Goal: Transaction & Acquisition: Subscribe to service/newsletter

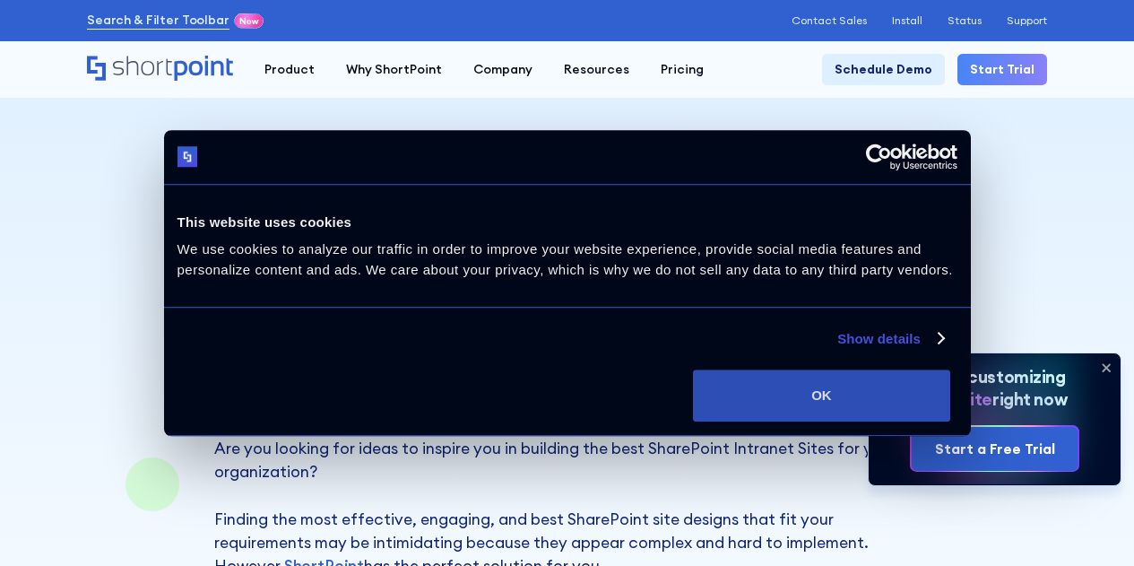
click at [917, 419] on button "OK" at bounding box center [821, 395] width 257 height 52
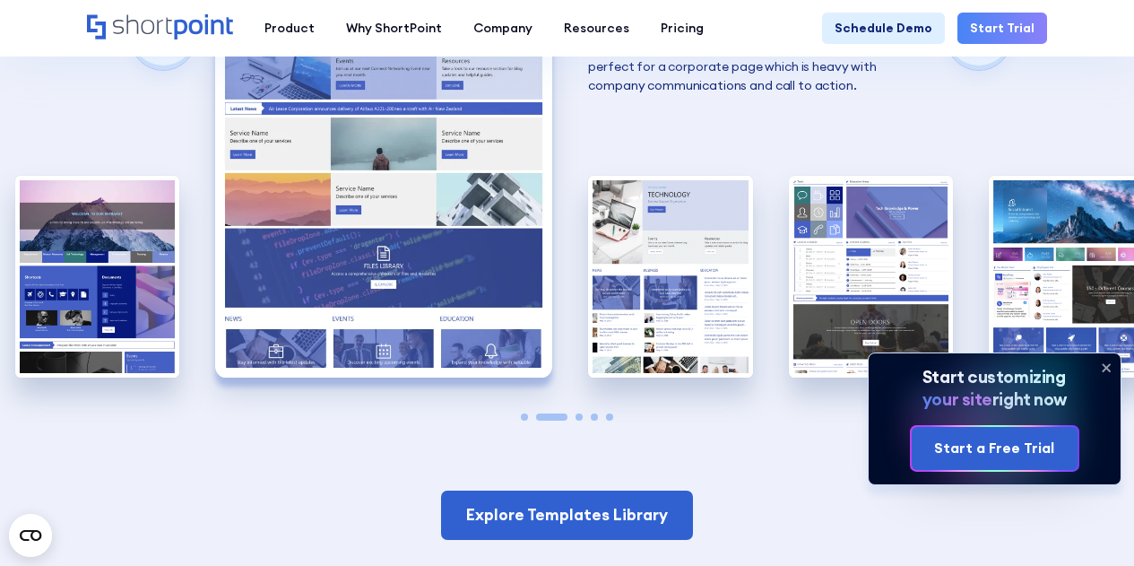
scroll to position [3342, 0]
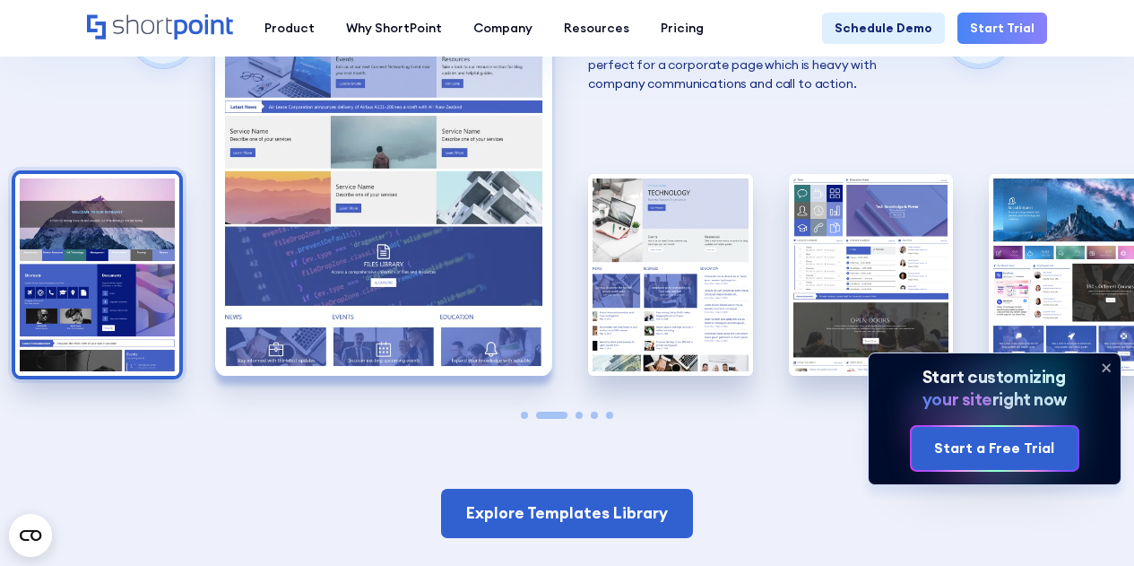
click at [129, 272] on img "1 / 5" at bounding box center [97, 275] width 164 height 202
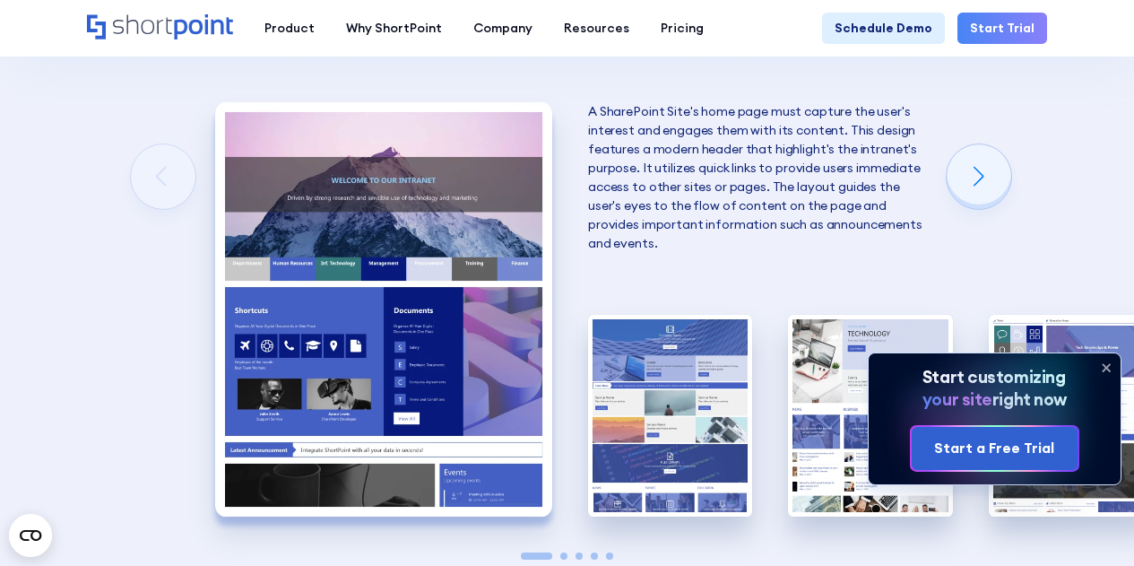
scroll to position [3201, 0]
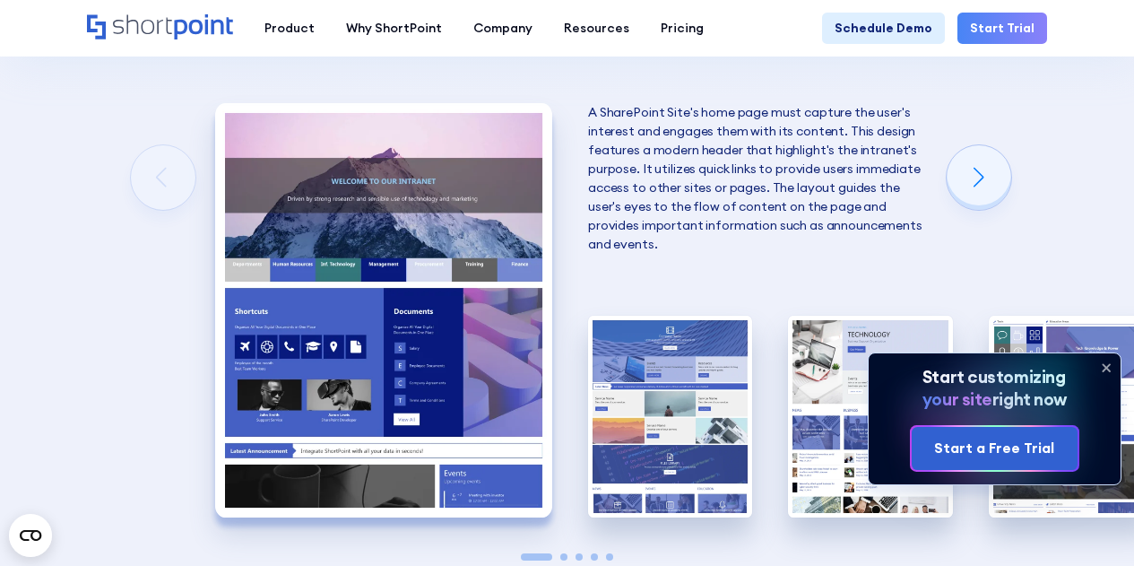
click at [333, 304] on img "1 / 5" at bounding box center [383, 310] width 337 height 414
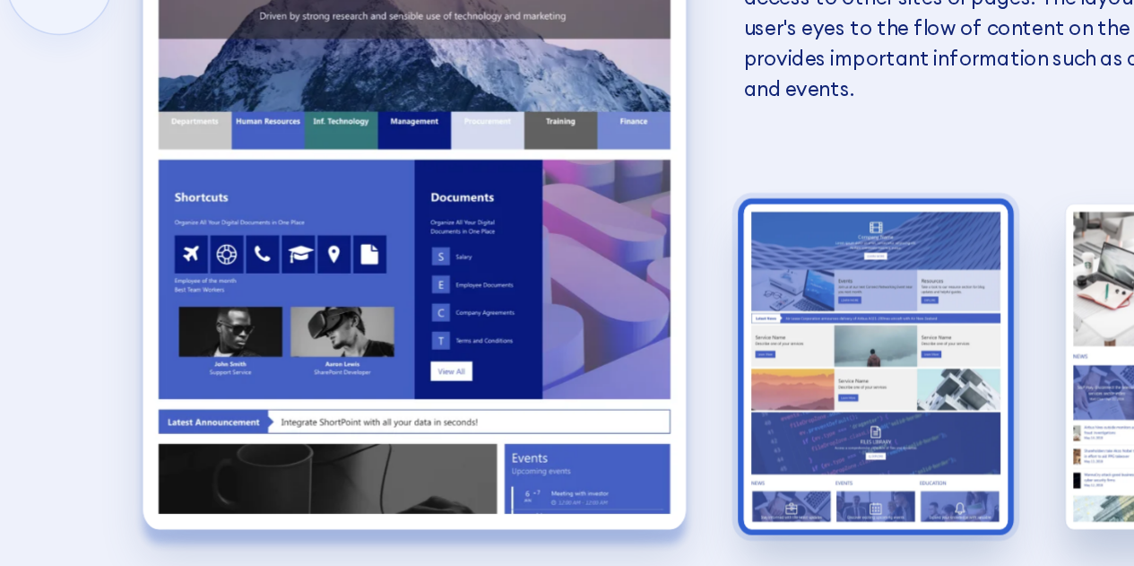
click at [684, 389] on img "2 / 5" at bounding box center [670, 416] width 164 height 202
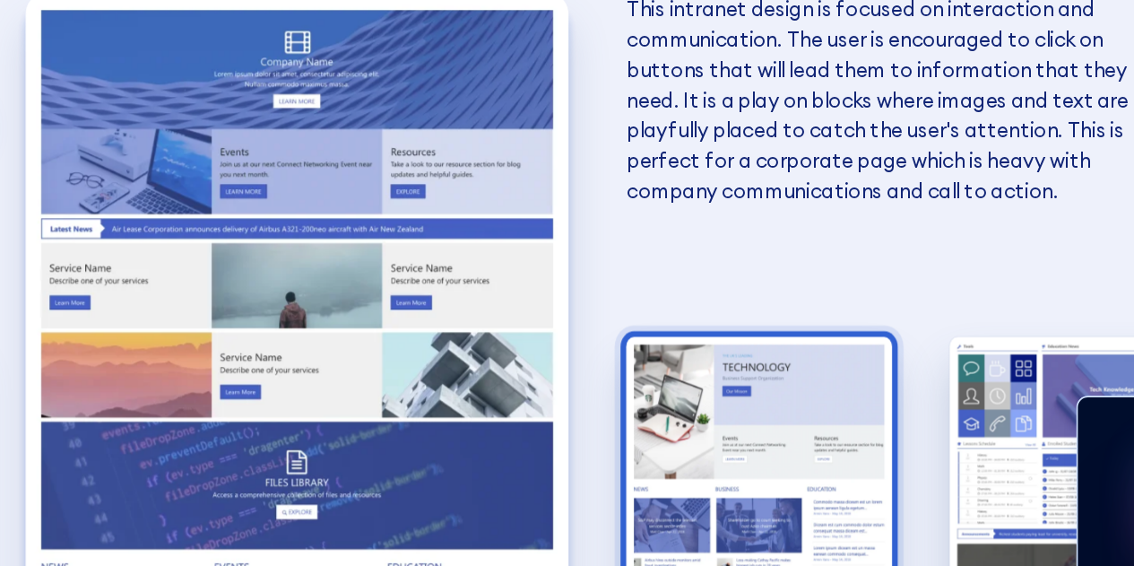
click at [687, 324] on img "3 / 5" at bounding box center [670, 416] width 164 height 202
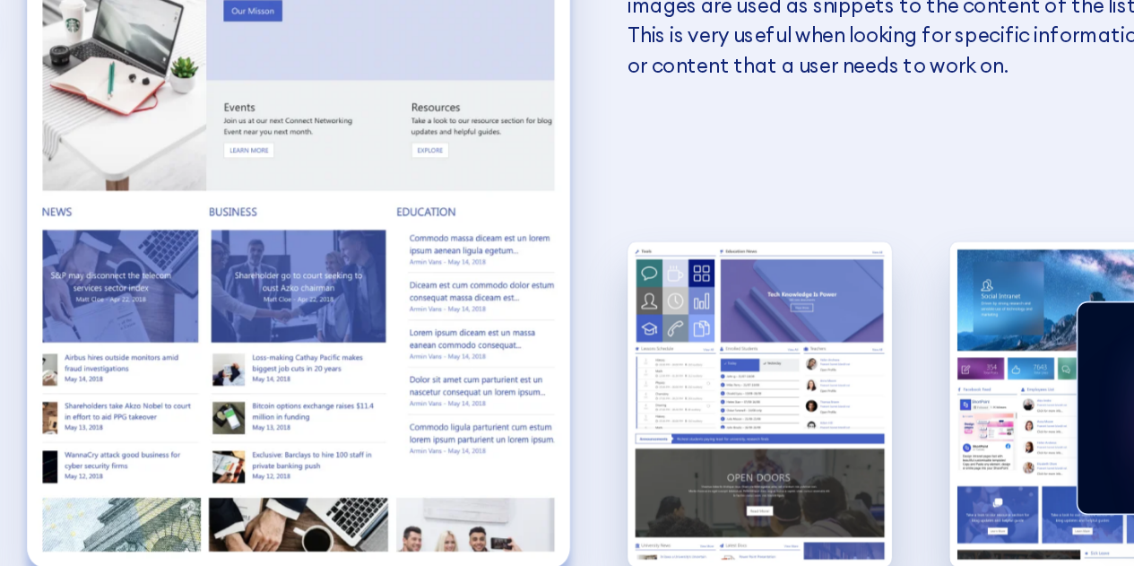
click at [687, 384] on img "4 / 5" at bounding box center [671, 416] width 164 height 202
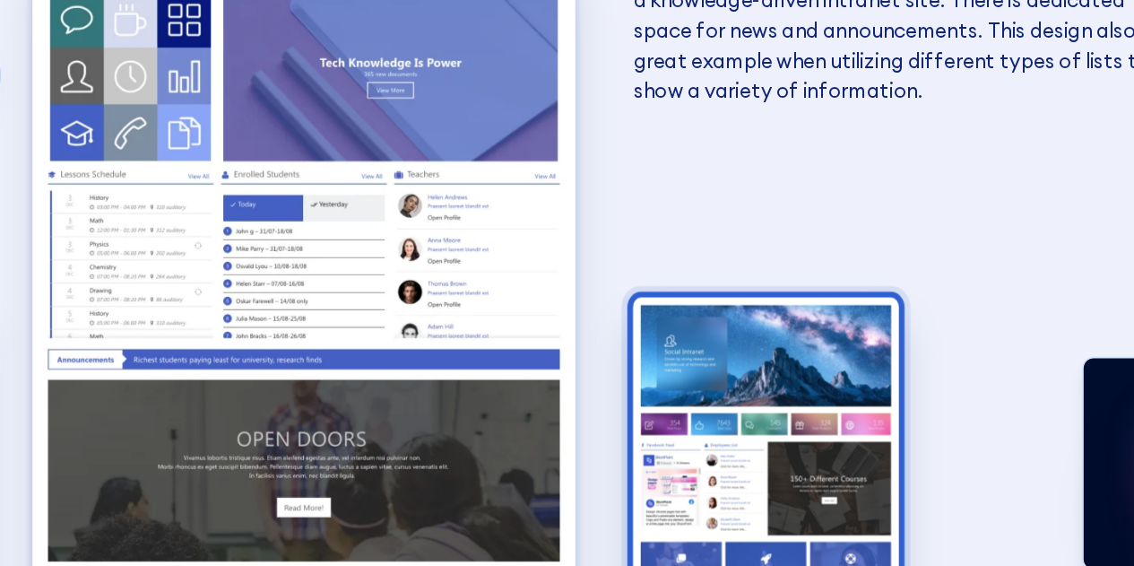
click at [636, 382] on img "5 / 5" at bounding box center [671, 416] width 164 height 202
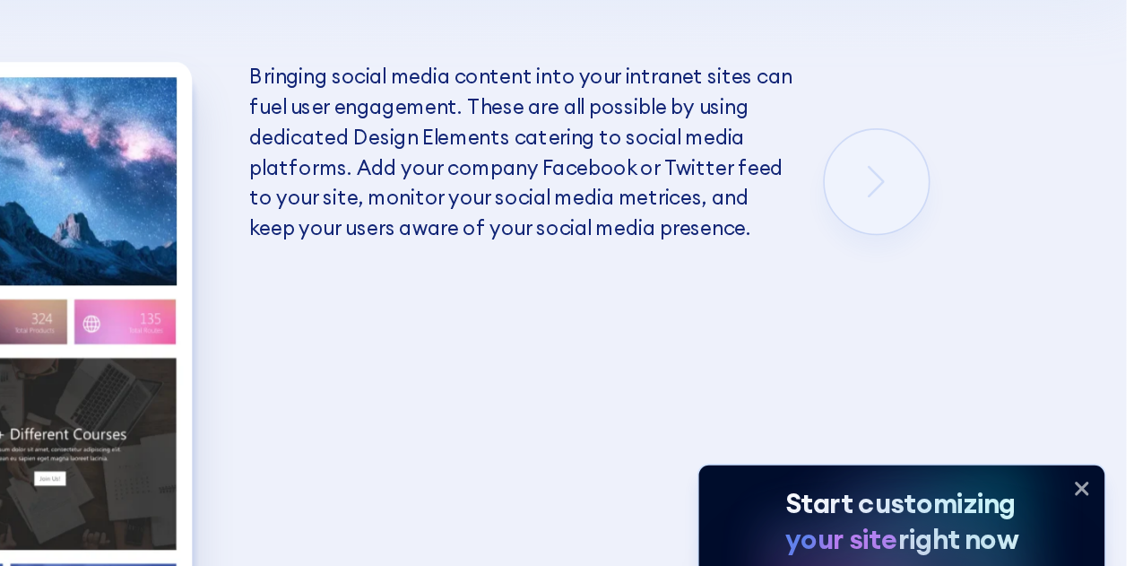
click at [964, 148] on div "The Best SharePoint Site Designs Here are some of the best SharePoint Site Desi…" at bounding box center [567, 188] width 1134 height 1072
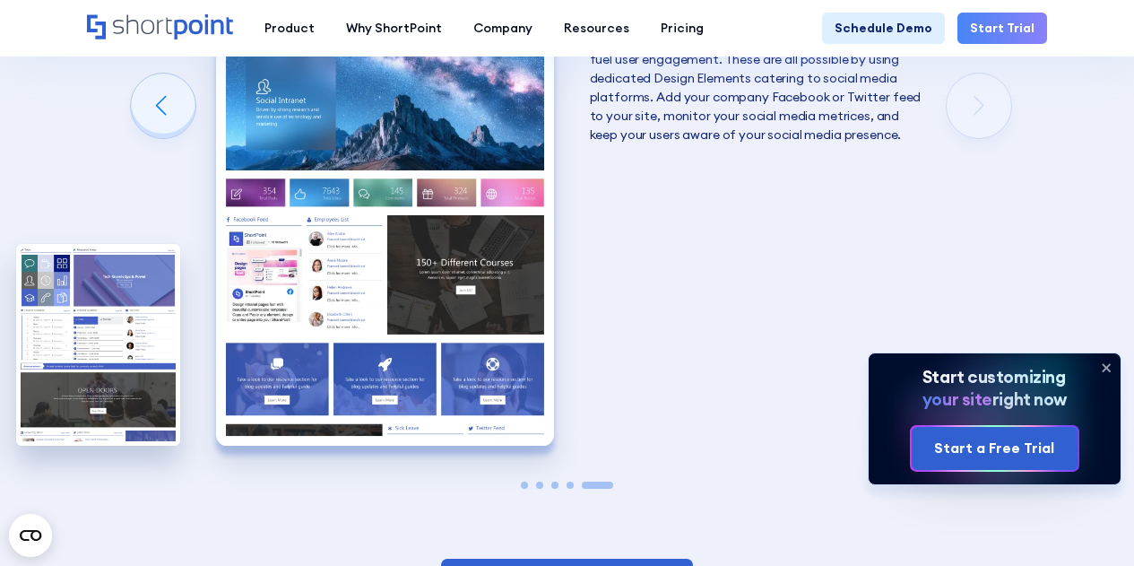
scroll to position [3360, 0]
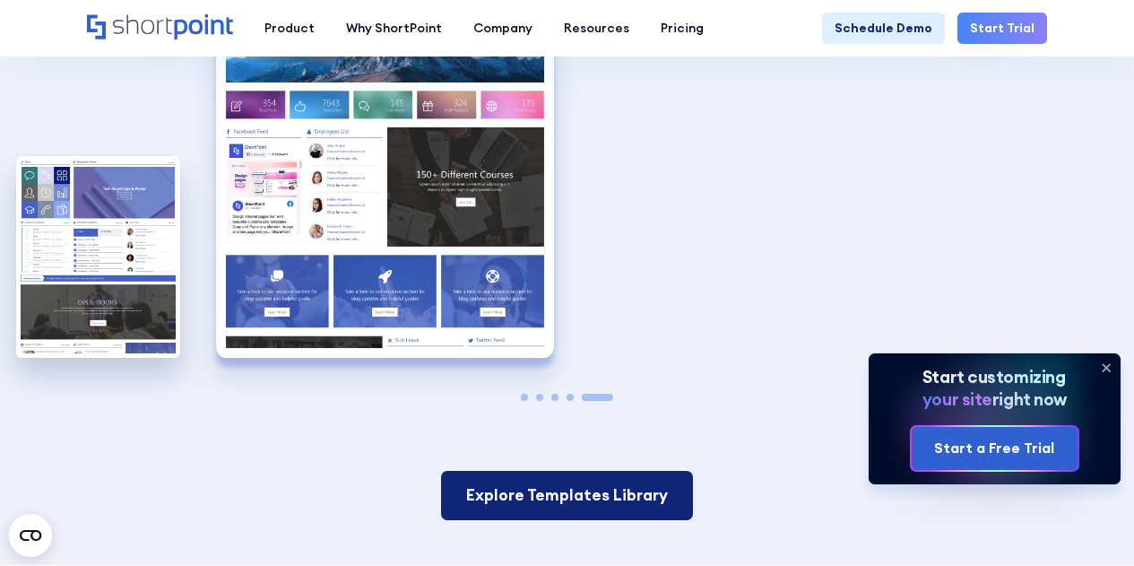
click at [629, 489] on link "Explore Templates Library" at bounding box center [567, 495] width 252 height 48
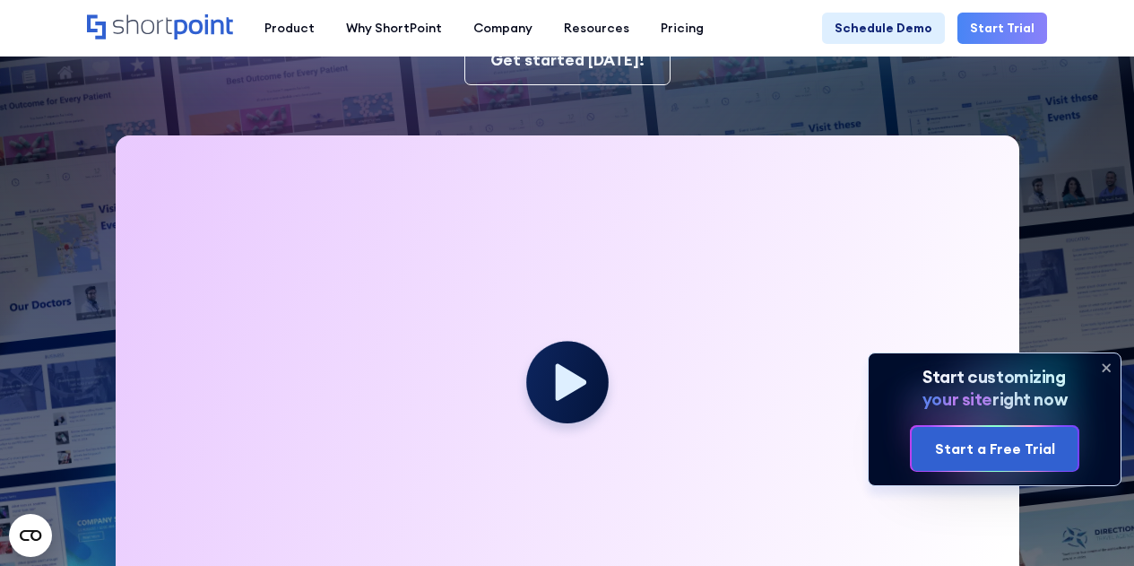
scroll to position [377, 0]
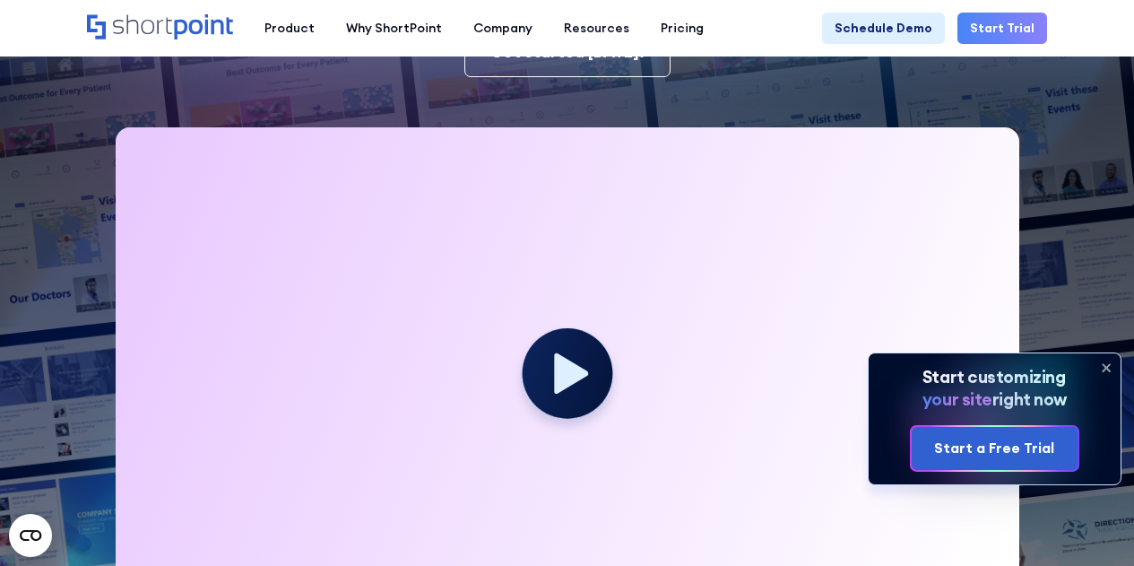
click at [579, 379] on icon at bounding box center [571, 373] width 34 height 40
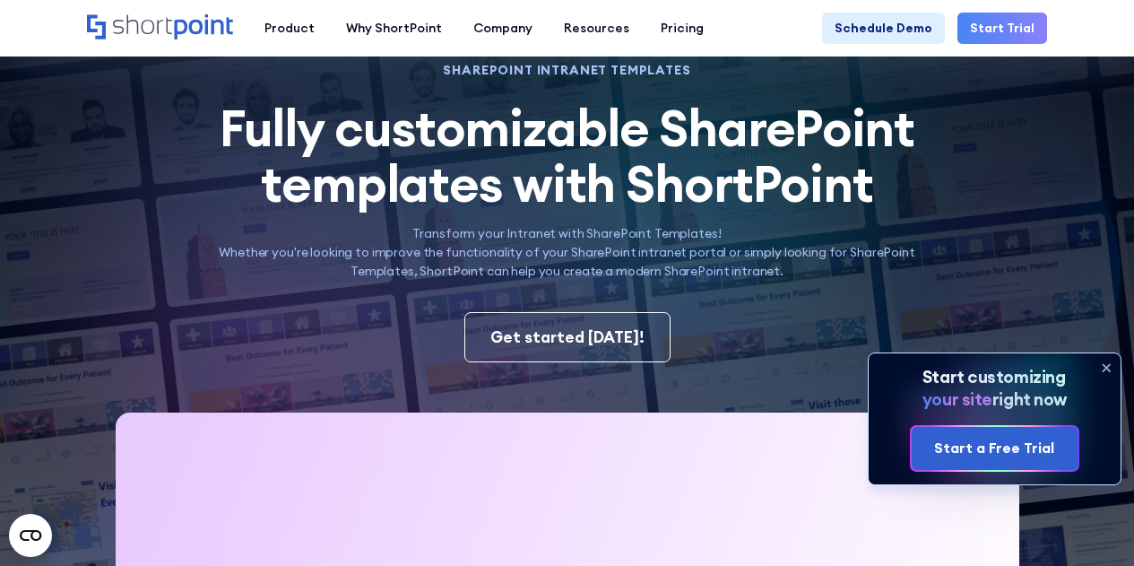
scroll to position [91, 0]
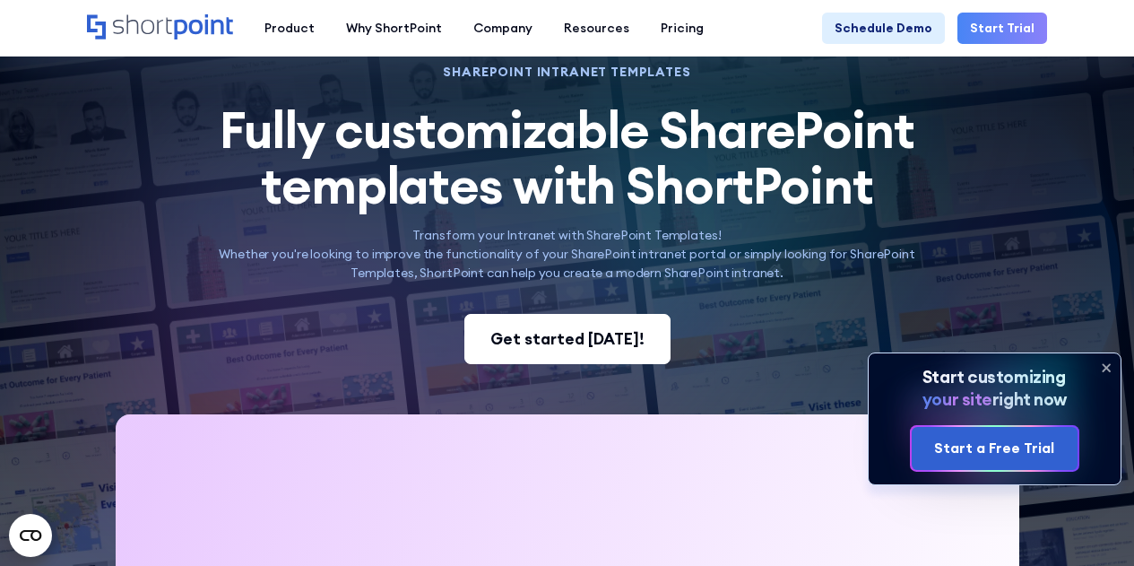
click at [566, 341] on div "Get started [DATE]!" at bounding box center [567, 338] width 154 height 23
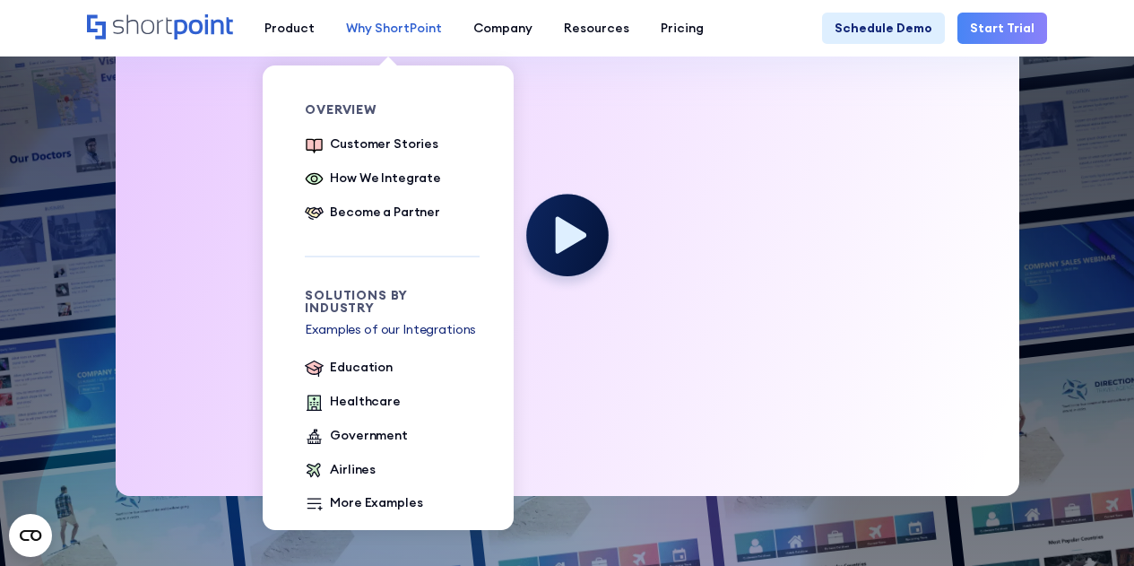
scroll to position [518, 0]
